Goal: Use online tool/utility: Utilize a website feature to perform a specific function

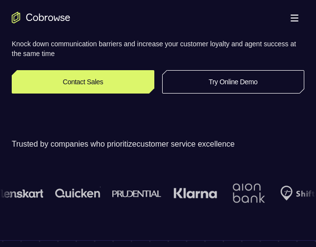
scroll to position [190, 0]
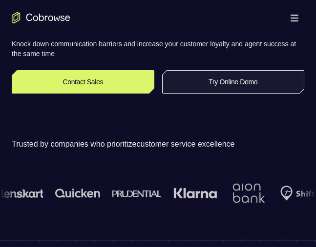
click at [268, 83] on link "Try Online Demo" at bounding box center [233, 81] width 142 height 23
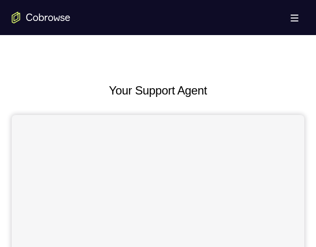
scroll to position [464, 0]
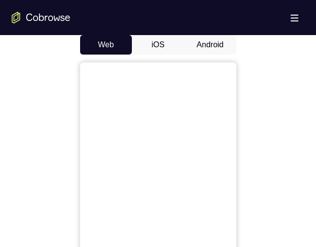
click at [206, 50] on button "Android" at bounding box center [210, 45] width 52 height 20
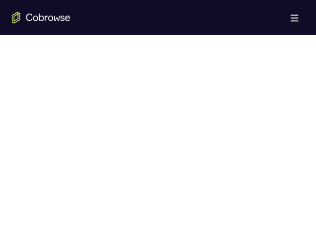
scroll to position [578, 0]
